Goal: Information Seeking & Learning: Learn about a topic

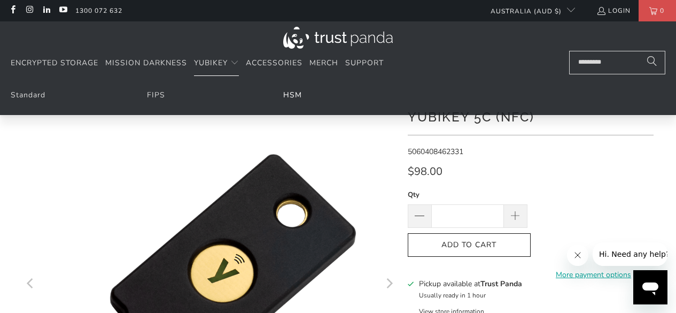
click at [294, 94] on link "HSM" at bounding box center [292, 95] width 19 height 10
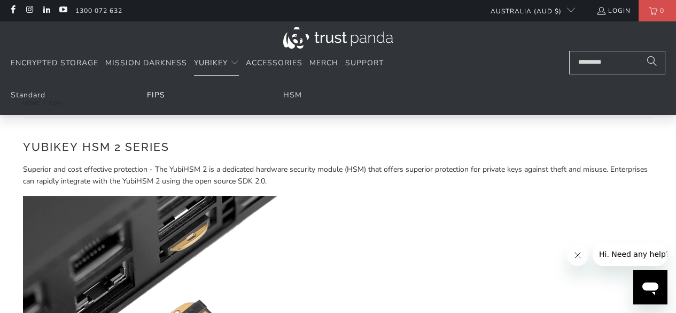
click at [156, 93] on link "FIPS" at bounding box center [156, 95] width 18 height 10
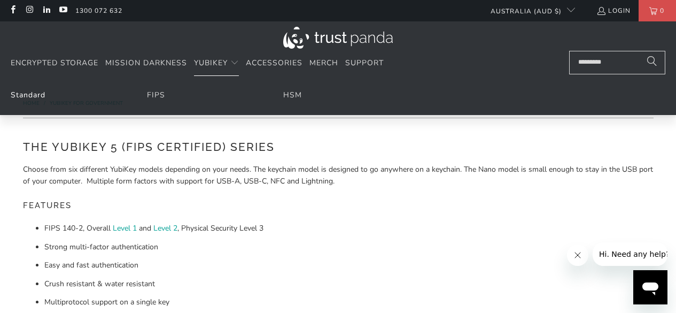
click at [29, 91] on link "Standard" at bounding box center [28, 95] width 35 height 10
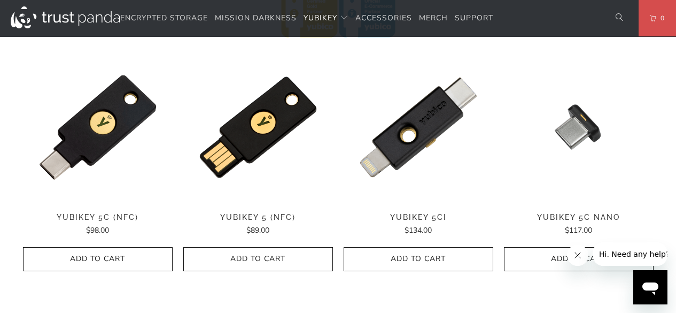
scroll to position [588, 0]
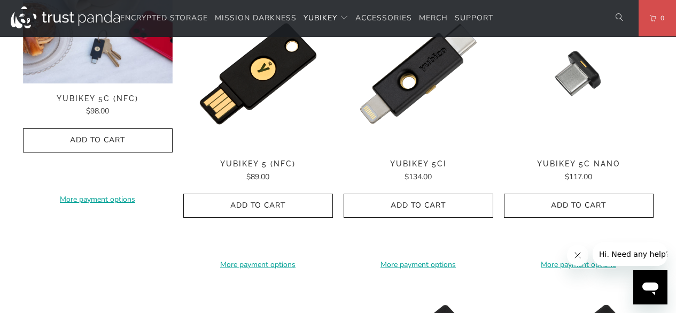
click at [101, 102] on span "YubiKey 5C (NFC)" at bounding box center [98, 98] width 150 height 9
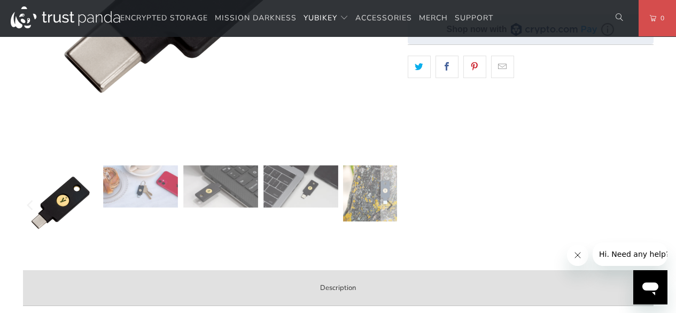
scroll to position [321, 0]
